Goal: Task Accomplishment & Management: Use online tool/utility

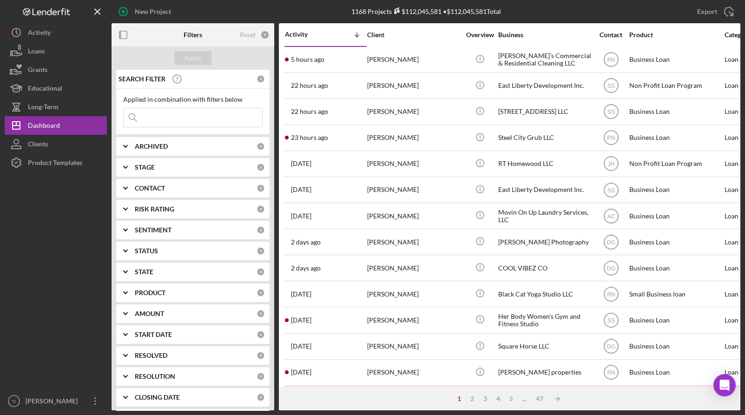
click at [182, 118] on input at bounding box center [193, 117] width 138 height 19
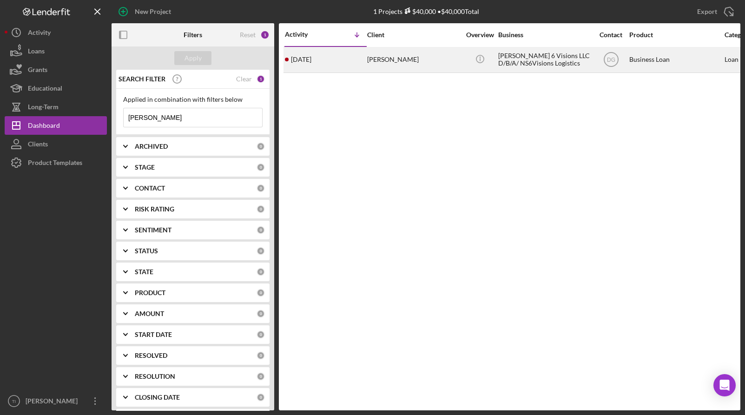
type input "[PERSON_NAME]"
click at [522, 59] on div "[PERSON_NAME] 6 Visions LLC D/B/A/ NS6Visions Logistics" at bounding box center [544, 59] width 93 height 25
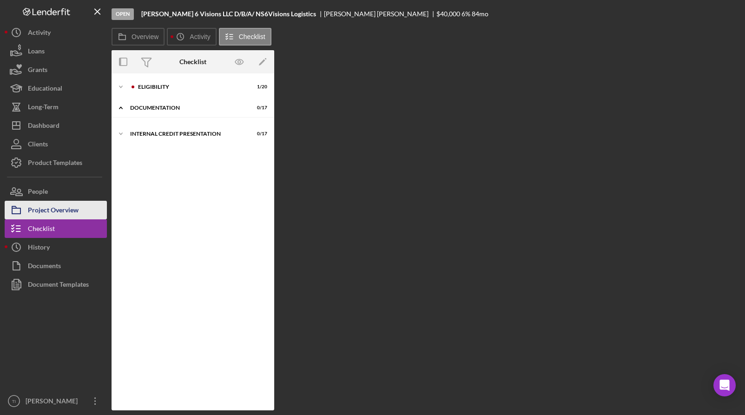
click at [56, 209] on div "Project Overview" at bounding box center [53, 211] width 51 height 21
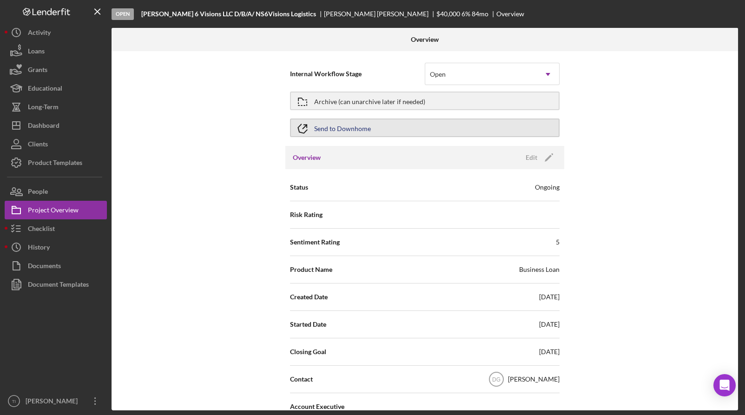
click at [369, 128] on button "Send to Downhome" at bounding box center [424, 127] width 269 height 19
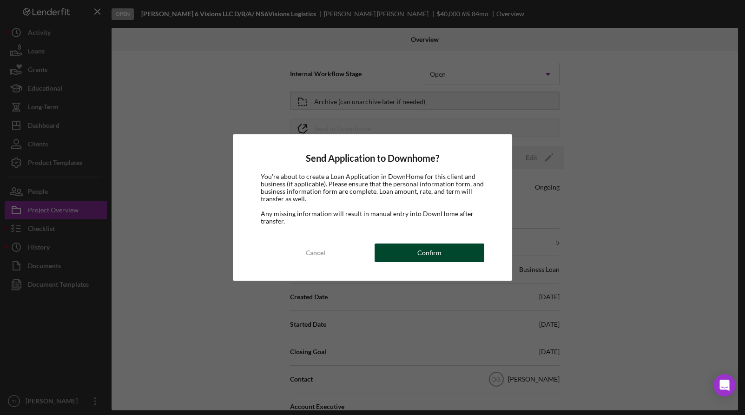
click at [443, 255] on button "Confirm" at bounding box center [428, 252] width 109 height 19
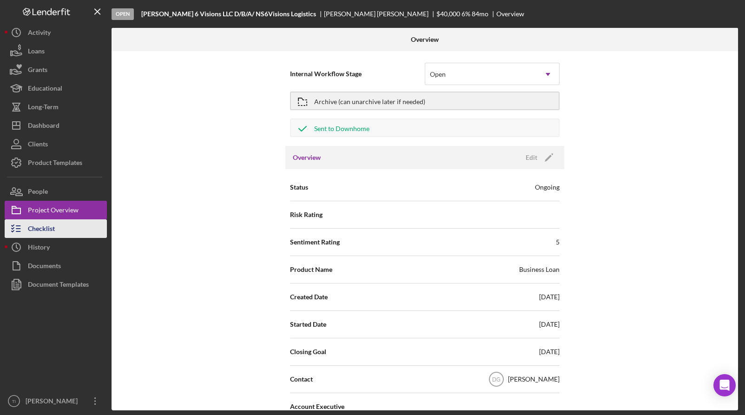
click at [52, 230] on div "Checklist" at bounding box center [41, 229] width 27 height 21
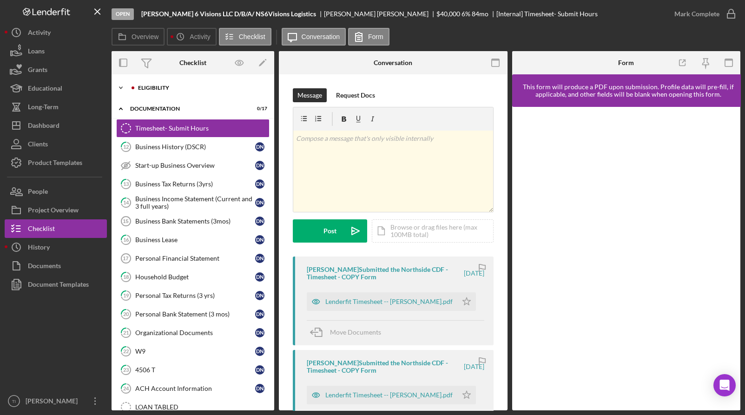
click at [121, 85] on icon "Icon/Expander" at bounding box center [120, 88] width 19 height 19
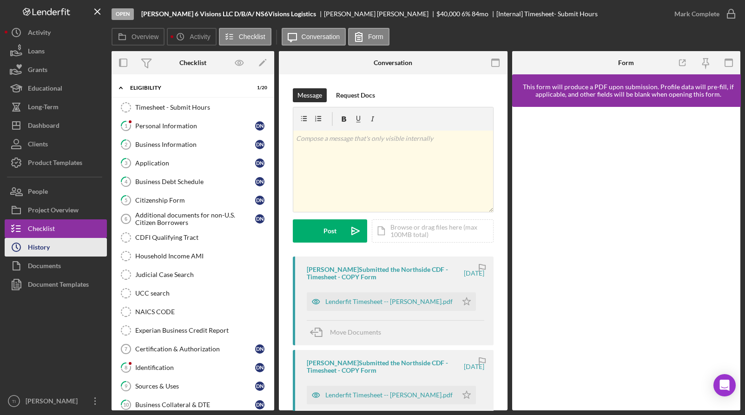
click at [54, 255] on button "Icon/History History" at bounding box center [56, 247] width 102 height 19
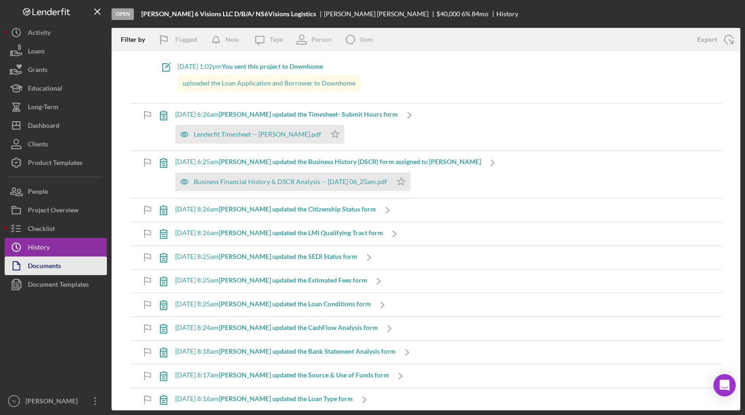
click at [52, 265] on div "Documents" at bounding box center [44, 266] width 33 height 21
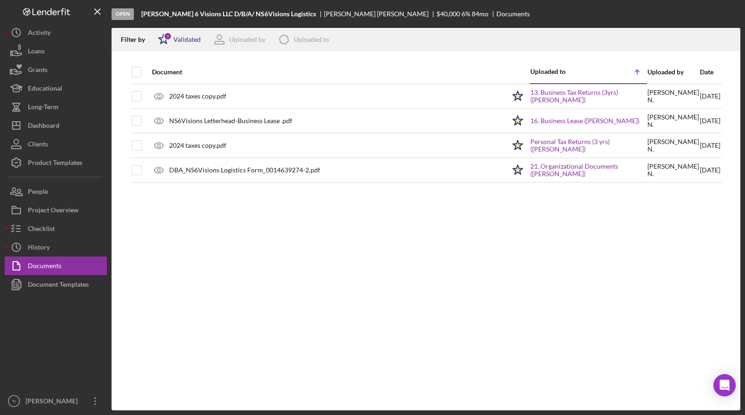
click at [184, 40] on div "Validated" at bounding box center [186, 39] width 27 height 7
click at [188, 85] on div "Not validated" at bounding box center [191, 88] width 39 height 7
checkbox input "true"
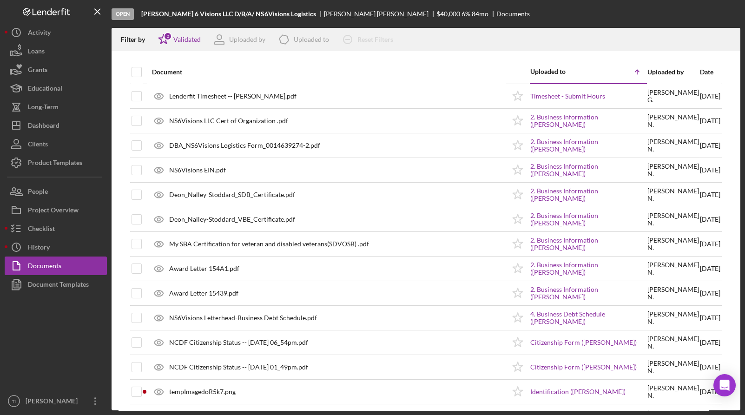
click at [468, 57] on div at bounding box center [425, 55] width 628 height 9
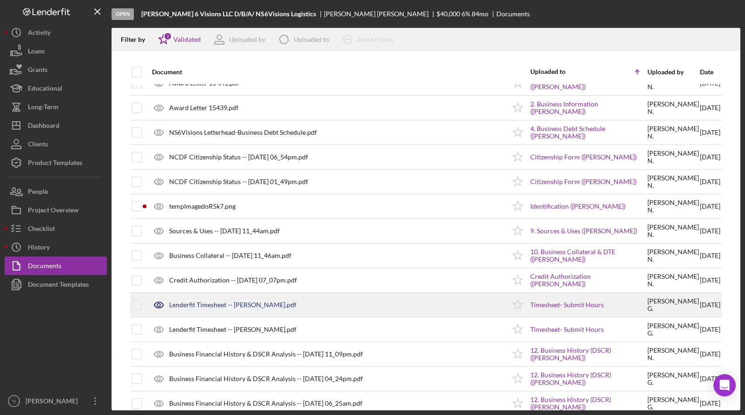
scroll to position [186, 0]
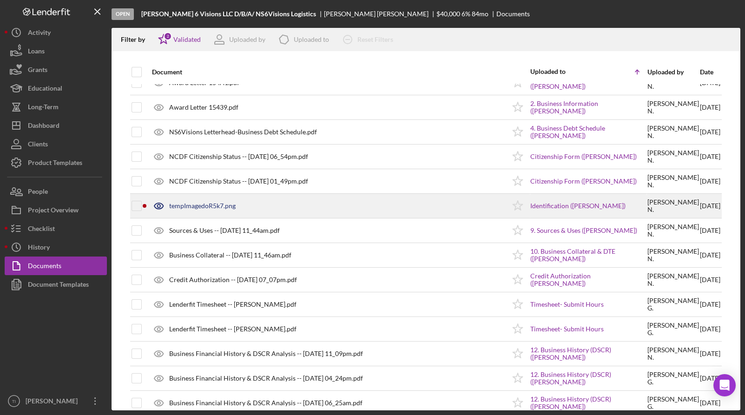
click at [214, 209] on div "tempImagedoR5k7.png" at bounding box center [202, 205] width 66 height 7
